Goal: Information Seeking & Learning: Learn about a topic

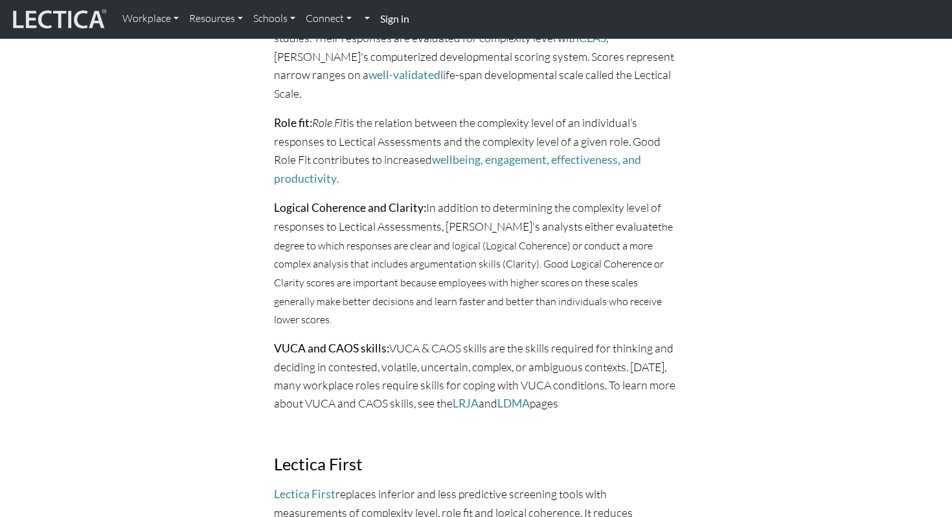
scroll to position [760, 0]
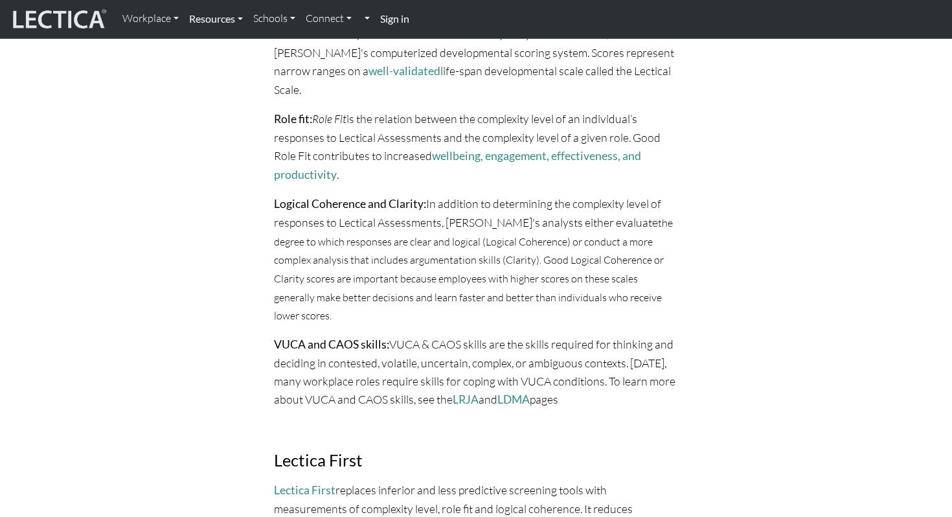
click at [240, 22] on link "Resources" at bounding box center [216, 18] width 64 height 27
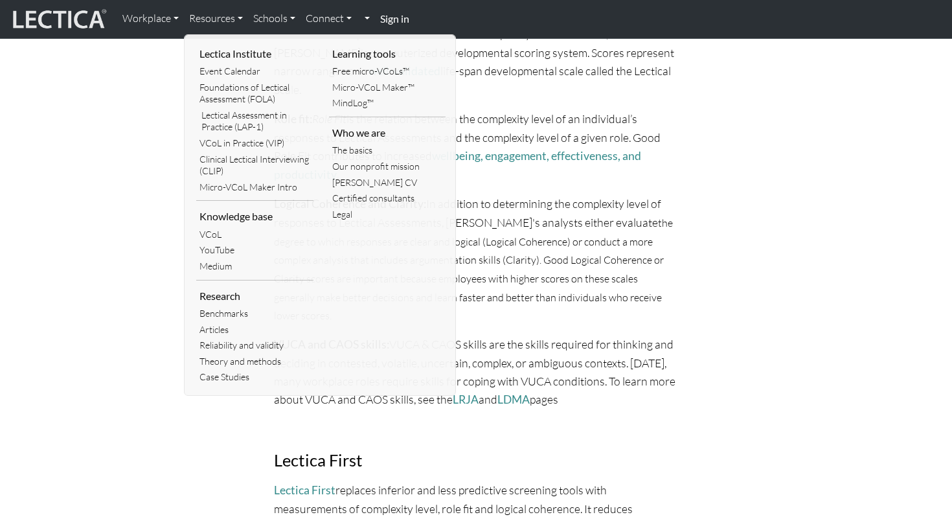
click at [80, 190] on div "Recruitment will never be the same Assessments of mental skill are the best sin…" at bounding box center [475, 260] width 839 height 1702
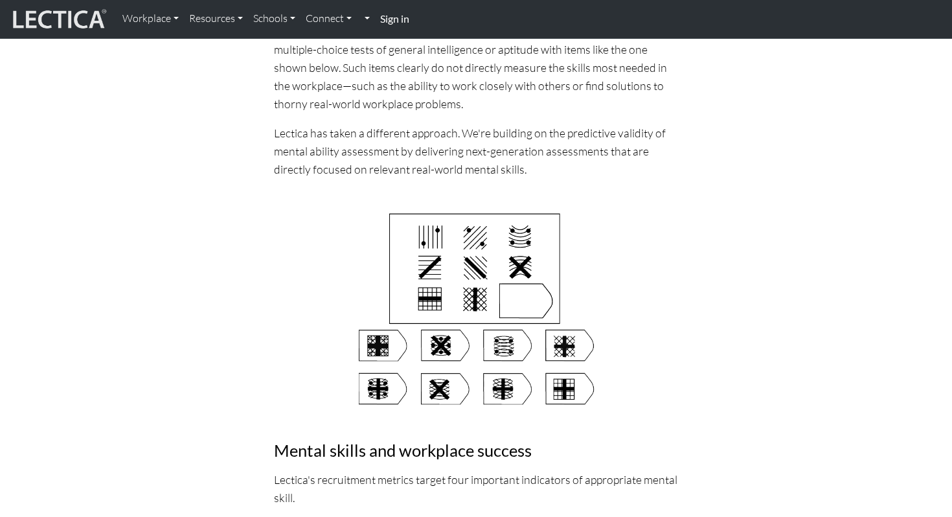
scroll to position [0, 0]
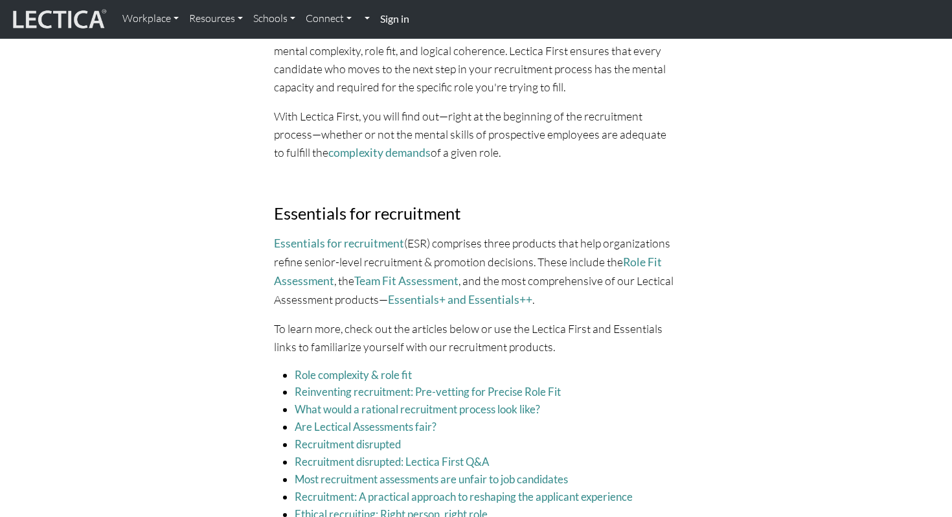
scroll to position [1341, 0]
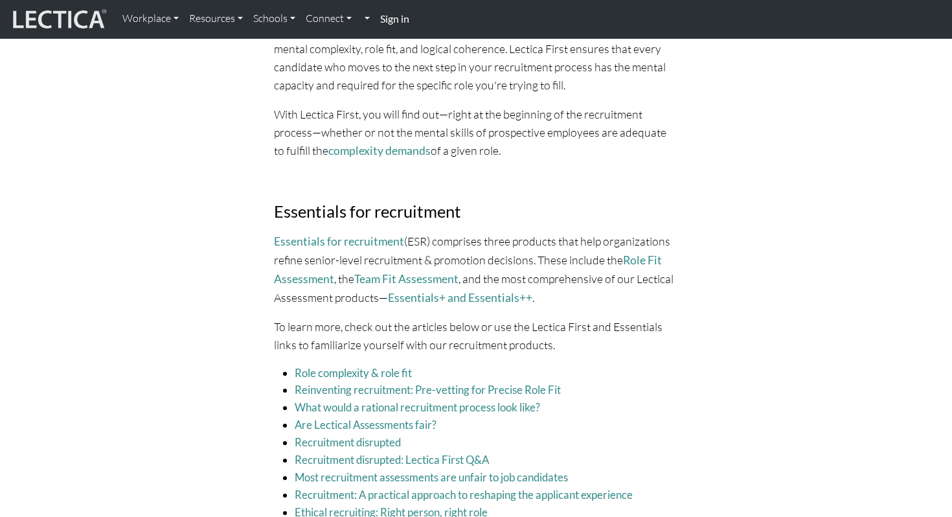
click at [321, 234] on link "Essentials for recruitment" at bounding box center [339, 241] width 130 height 14
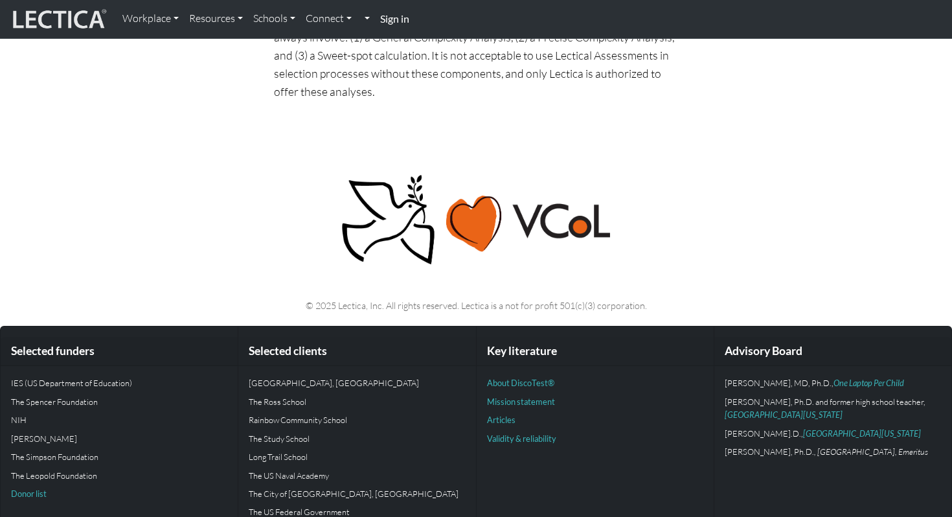
scroll to position [3048, 0]
